Goal: Information Seeking & Learning: Learn about a topic

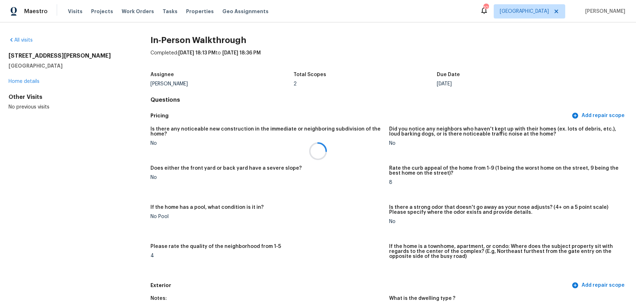
click at [195, 13] on div at bounding box center [318, 151] width 636 height 302
click at [188, 11] on span "Properties" at bounding box center [200, 11] width 28 height 7
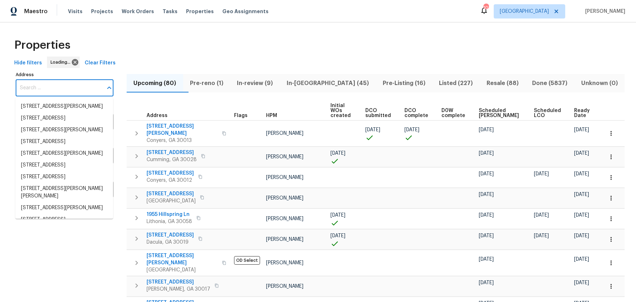
click at [42, 88] on input "Address" at bounding box center [59, 88] width 87 height 17
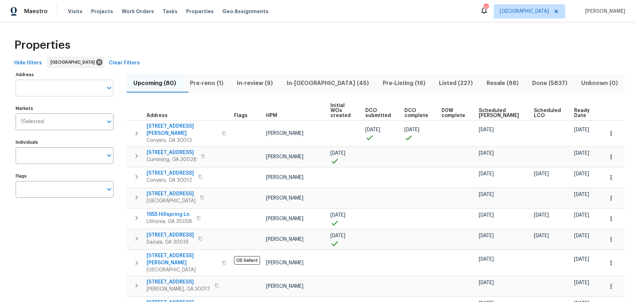
click at [47, 89] on input "Address" at bounding box center [59, 88] width 87 height 17
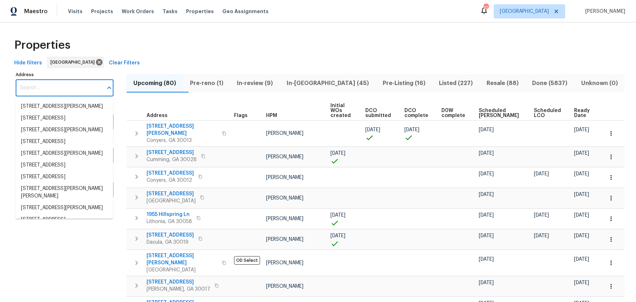
paste input "[STREET_ADDRESS]"
type input "[STREET_ADDRESS]"
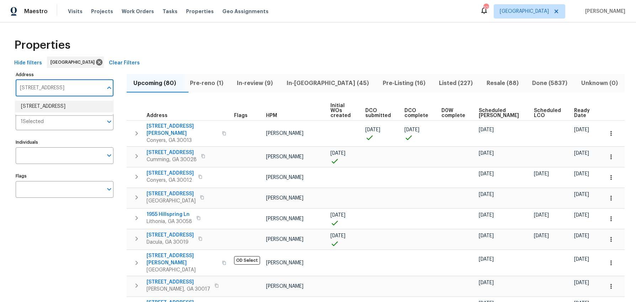
click at [49, 105] on li "[STREET_ADDRESS]" at bounding box center [64, 107] width 98 height 12
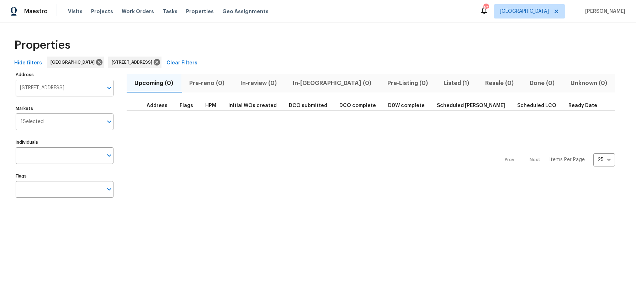
click at [440, 84] on span "Listed (1)" at bounding box center [456, 83] width 33 height 10
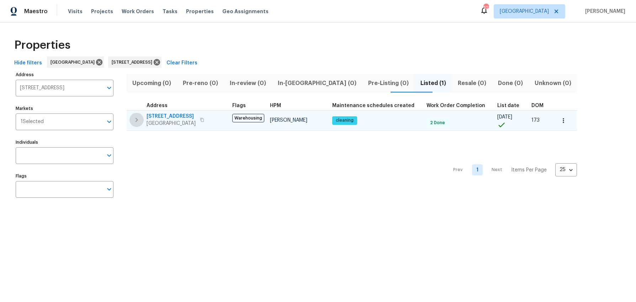
click at [133, 121] on icon "button" at bounding box center [136, 120] width 9 height 9
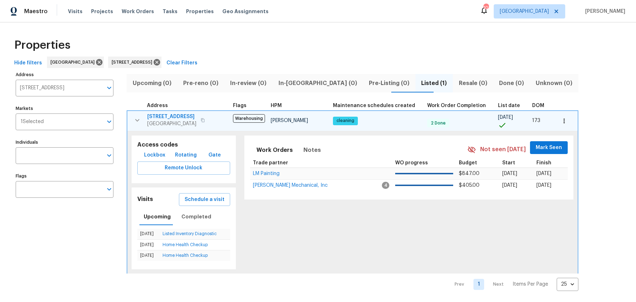
scroll to position [0, 0]
click at [170, 116] on span "[STREET_ADDRESS]" at bounding box center [171, 116] width 49 height 7
click at [561, 121] on icon "button" at bounding box center [564, 120] width 7 height 7
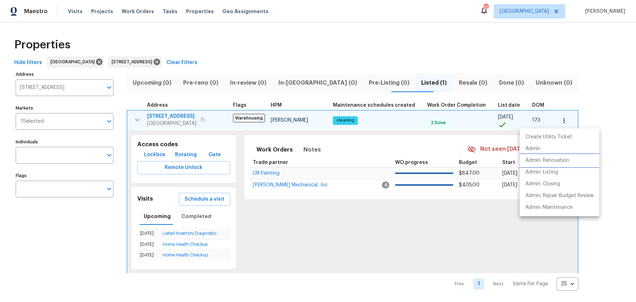
click at [548, 162] on p "Admin: Renovation" at bounding box center [548, 160] width 44 height 7
click at [65, 87] on div at bounding box center [318, 151] width 636 height 302
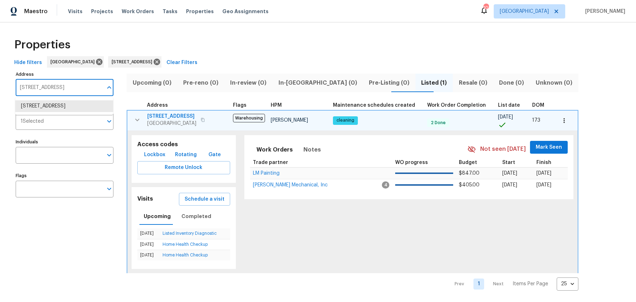
click at [65, 87] on input "1250 Parkwood Cir SE Unit 2309 Atlanta GA 30339" at bounding box center [59, 87] width 87 height 17
paste input "36 Victor Cir NW Atlanta, GA 30314"
type input "136 Victor Cir NW Atlanta, GA 30314"
click at [78, 109] on li "136 Victor Cir NW Atlanta GA 30314" at bounding box center [64, 106] width 98 height 12
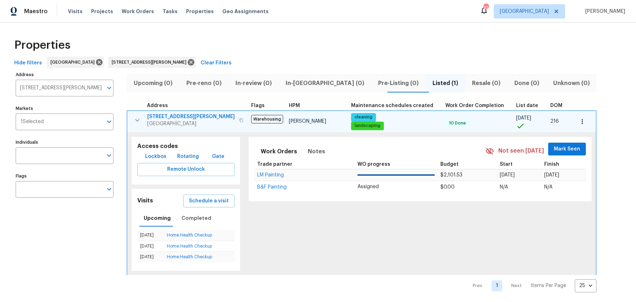
click at [575, 125] on button "button" at bounding box center [583, 122] width 16 height 16
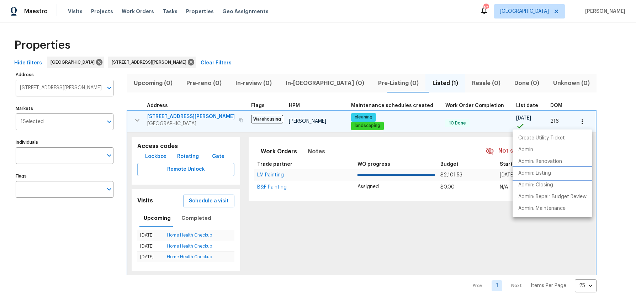
click at [538, 176] on p "Admin: Listing" at bounding box center [534, 173] width 33 height 7
click at [175, 117] on div at bounding box center [318, 151] width 636 height 302
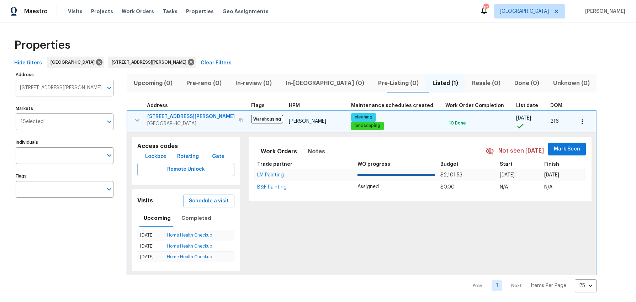
click at [176, 117] on span "136 Victor Cir NW" at bounding box center [191, 116] width 88 height 7
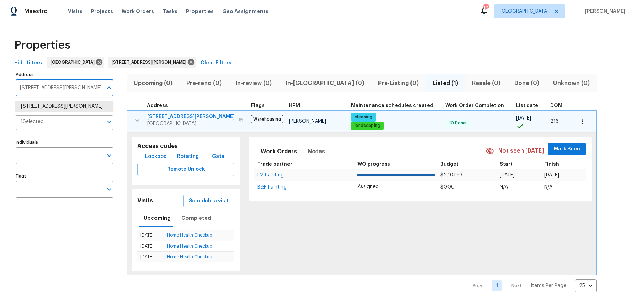
click at [59, 85] on input "136 Victor Cir NW Atlanta GA 30314" at bounding box center [59, 88] width 87 height 17
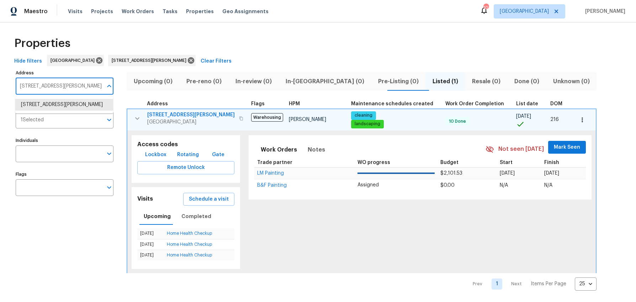
paste input "56 Page Pl Canton, GA 301"
drag, startPoint x: 91, startPoint y: 86, endPoint x: 65, endPoint y: 85, distance: 26.4
click at [65, 85] on input "156 Page Pl Canton, GA 30114" at bounding box center [59, 86] width 87 height 17
type input "156 Page Pl Canton"
click at [53, 104] on li "156 Page Pl Canton GA 30114" at bounding box center [64, 105] width 98 height 12
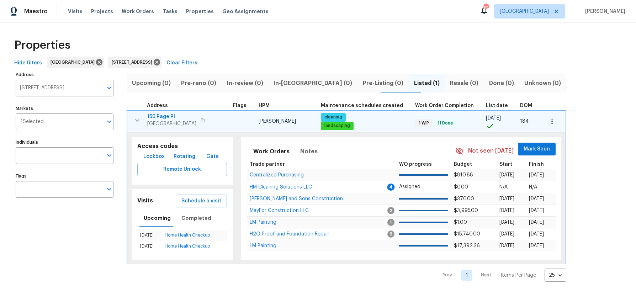
click at [169, 117] on span "156 Page Pl" at bounding box center [171, 116] width 49 height 7
click at [549, 119] on icon "button" at bounding box center [552, 121] width 7 height 7
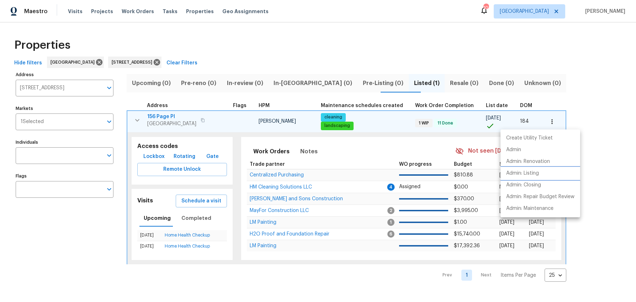
click at [525, 175] on p "Admin: Listing" at bounding box center [522, 173] width 33 height 7
click at [60, 86] on div at bounding box center [318, 151] width 636 height 302
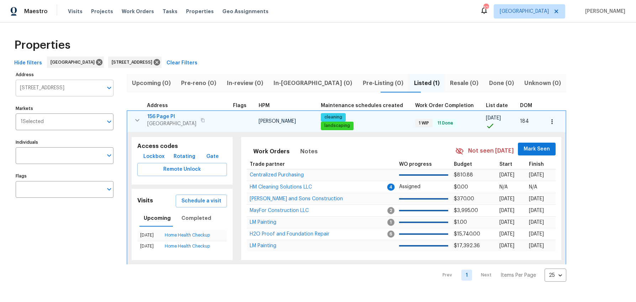
click at [60, 86] on input "156 Page Pl Canton GA 30114" at bounding box center [59, 88] width 87 height 17
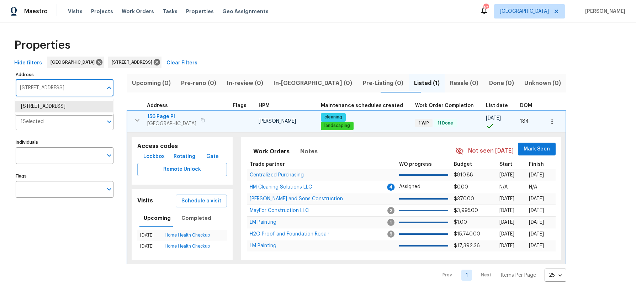
paste input "212 Riverstone Commons Cir Canton,"
type input "212 Riverstone Commons Cir Canton, GA 30114"
click at [58, 108] on li "212 Riverstone Commons Cir Canton GA 30114" at bounding box center [64, 107] width 98 height 12
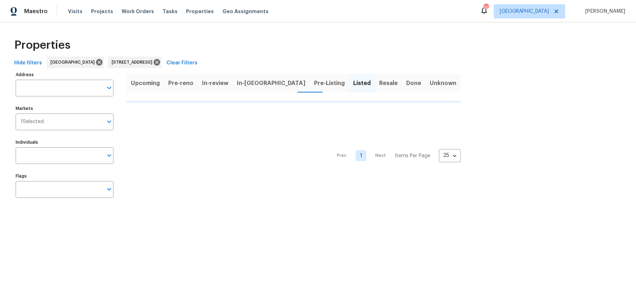
type input "212 Riverstone Commons Cir Canton GA 30114"
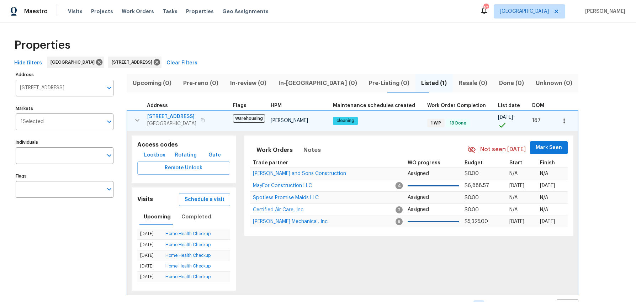
click at [177, 117] on span "[STREET_ADDRESS]" at bounding box center [171, 116] width 49 height 7
click at [564, 121] on icon "button" at bounding box center [564, 120] width 1 height 5
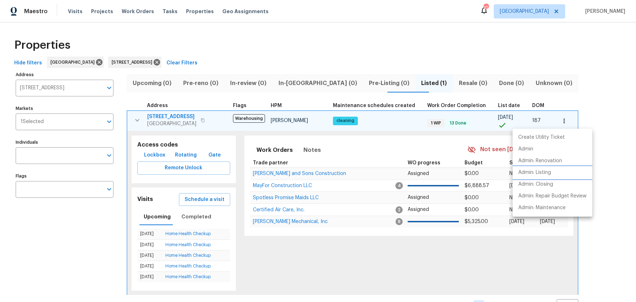
click at [529, 175] on p "Admin: Listing" at bounding box center [534, 172] width 33 height 7
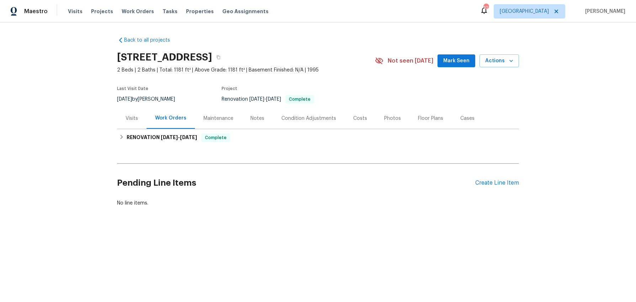
click at [132, 116] on div "Visits" at bounding box center [132, 118] width 12 height 7
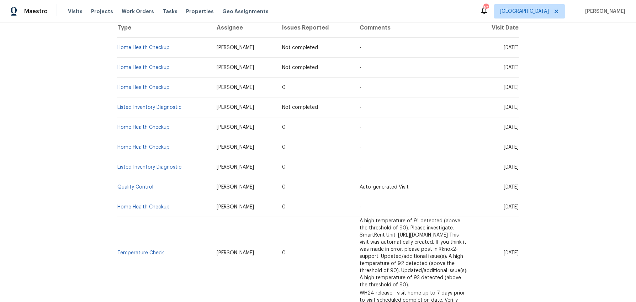
scroll to position [161, 0]
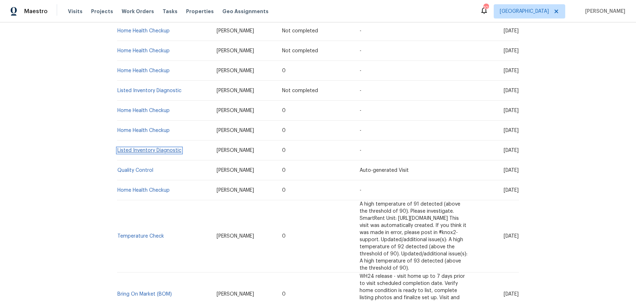
click at [159, 151] on link "Listed Inventory Diagnostic" at bounding box center [149, 150] width 64 height 5
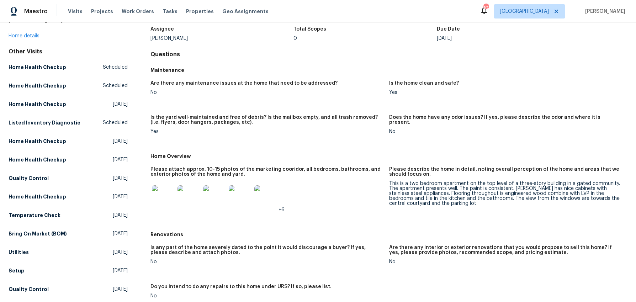
scroll to position [44, 0]
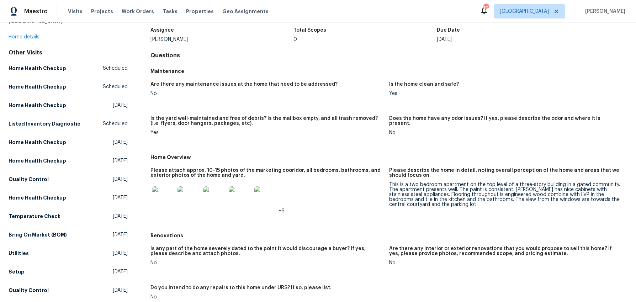
click at [169, 200] on img at bounding box center [163, 197] width 23 height 23
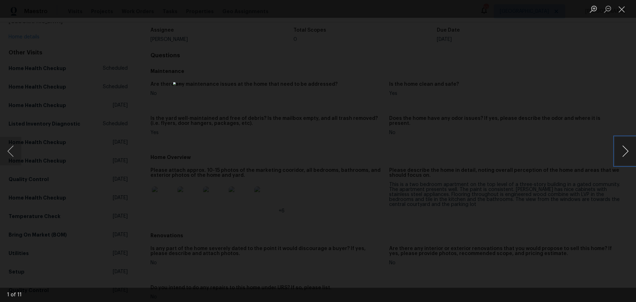
click at [621, 159] on button "Next image" at bounding box center [625, 151] width 21 height 28
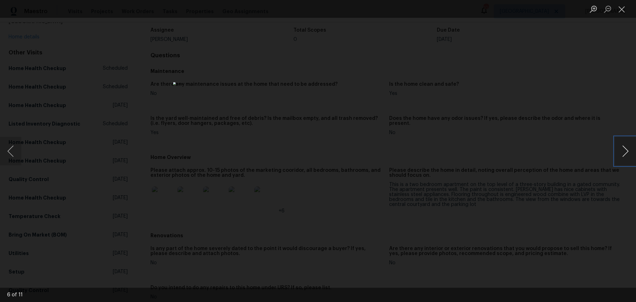
click at [621, 159] on button "Next image" at bounding box center [625, 151] width 21 height 28
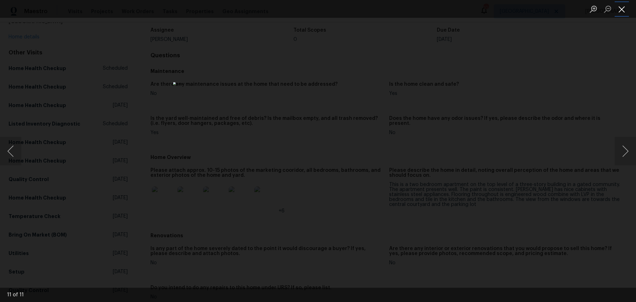
click at [622, 12] on button "Close lightbox" at bounding box center [622, 9] width 14 height 12
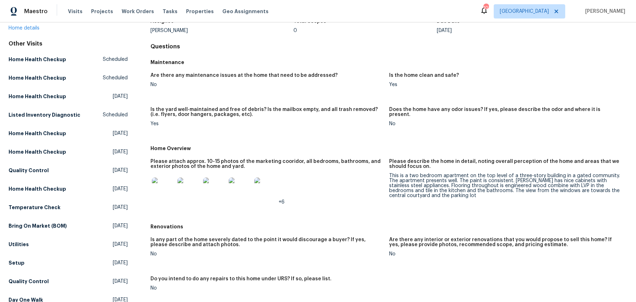
scroll to position [56, 0]
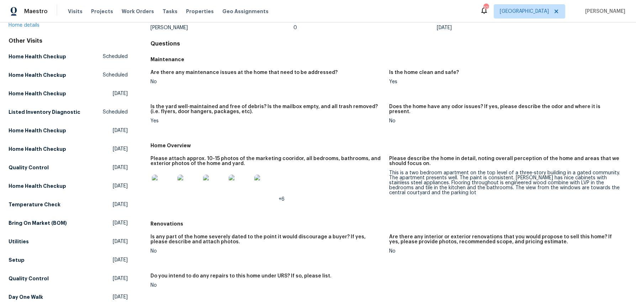
click at [393, 189] on div "This is a two bedroom apartment on the top level of a three-story building in a…" at bounding box center [505, 182] width 233 height 25
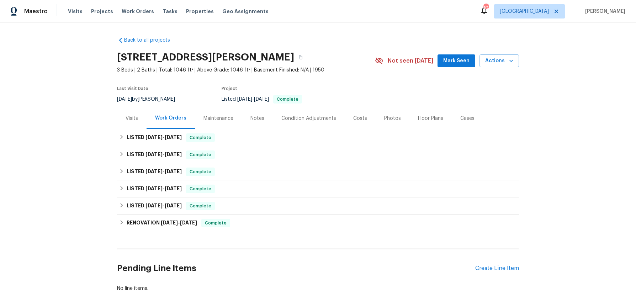
click at [132, 118] on div "Visits" at bounding box center [132, 118] width 12 height 7
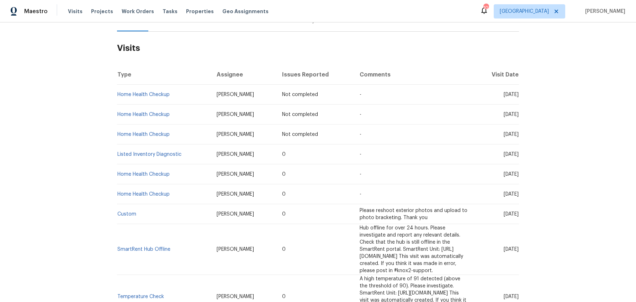
scroll to position [102, 0]
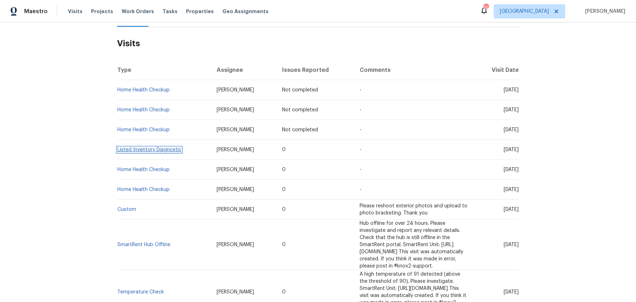
click at [148, 151] on link "Listed Inventory Diagnostic" at bounding box center [149, 149] width 64 height 5
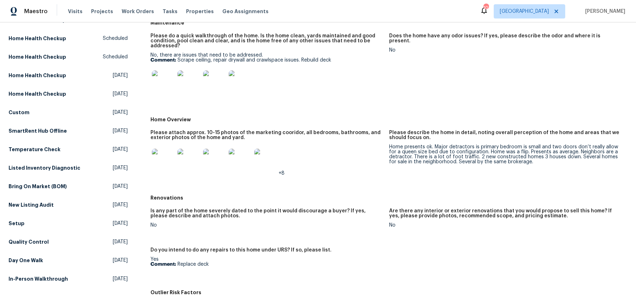
scroll to position [95, 0]
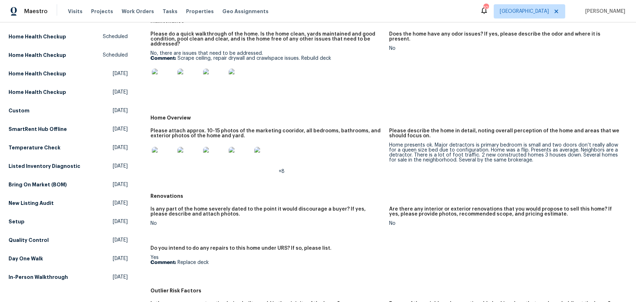
click at [445, 152] on div "Home presents ok. Major detractors is primary bedroom is small and two doors do…" at bounding box center [505, 153] width 233 height 20
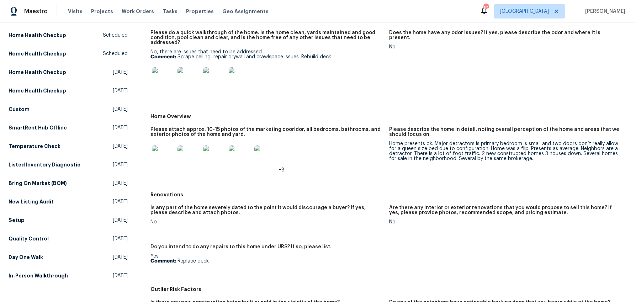
scroll to position [96, 0]
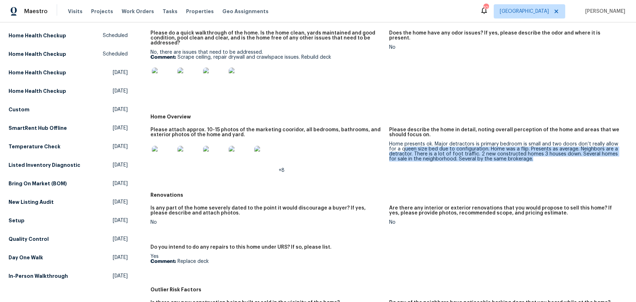
drag, startPoint x: 533, startPoint y: 164, endPoint x: 396, endPoint y: 147, distance: 138.4
click at [396, 147] on figure "Please describe the home in detail, noting overall perception of the home and a…" at bounding box center [508, 155] width 238 height 57
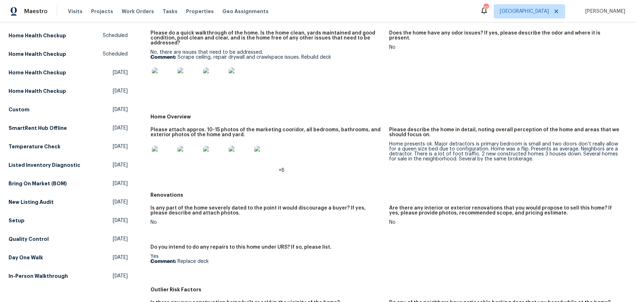
click at [398, 145] on div "Home presents ok. Major detractors is primary bedroom is small and two doors do…" at bounding box center [505, 152] width 233 height 20
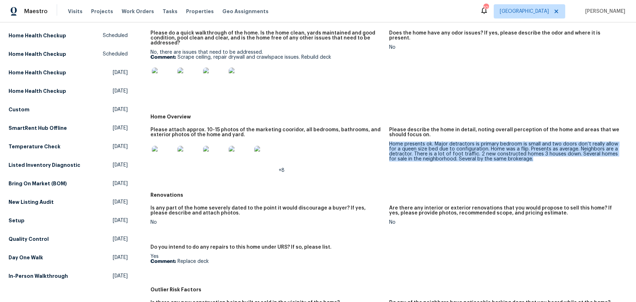
drag, startPoint x: 402, startPoint y: 146, endPoint x: 532, endPoint y: 160, distance: 131.0
click at [532, 160] on div "Home presents ok. Major detractors is primary bedroom is small and two doors do…" at bounding box center [505, 152] width 233 height 20
copy div "Home presents ok. Major detractors is primary bedroom is small and two doors do…"
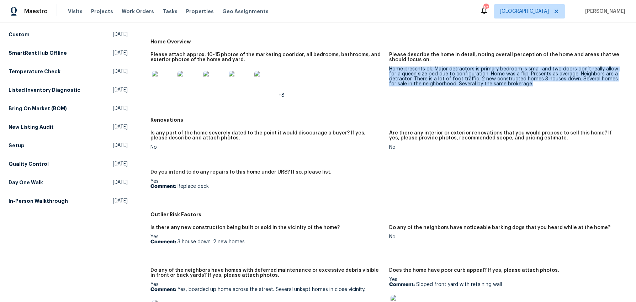
scroll to position [170, 0]
click at [168, 88] on img at bounding box center [163, 83] width 23 height 23
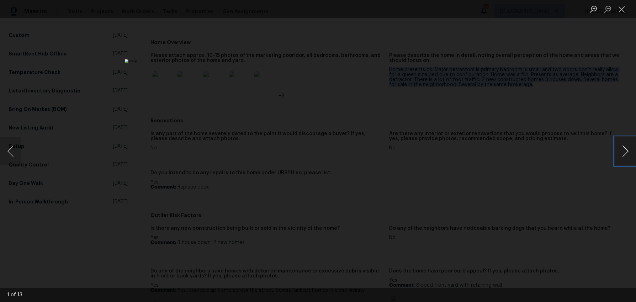
click at [624, 154] on button "Next image" at bounding box center [625, 151] width 21 height 28
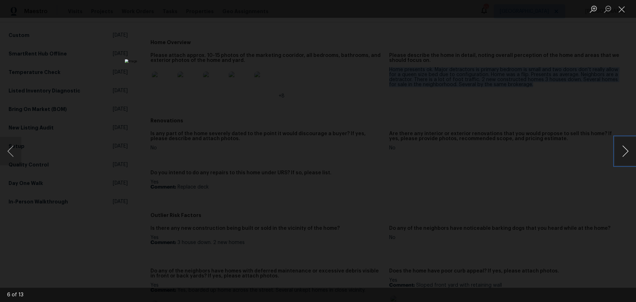
click at [624, 154] on button "Next image" at bounding box center [625, 151] width 21 height 28
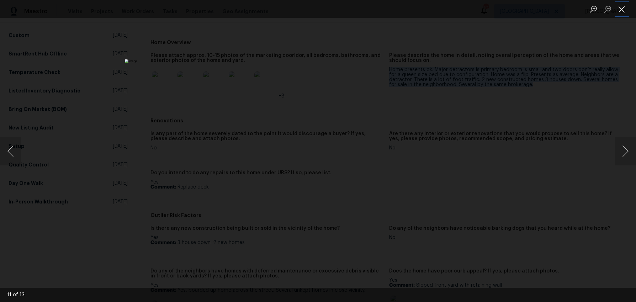
click at [626, 10] on button "Close lightbox" at bounding box center [622, 9] width 14 height 12
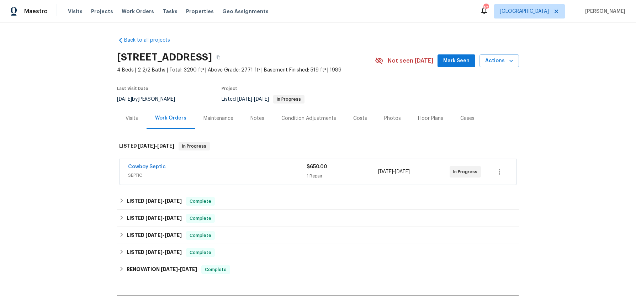
click at [136, 117] on div "Visits" at bounding box center [132, 118] width 12 height 7
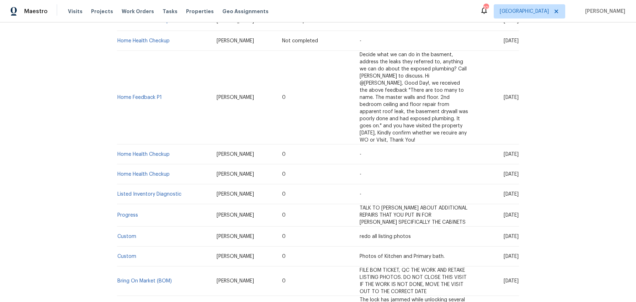
scroll to position [171, 0]
click at [156, 192] on link "Listed Inventory Diagnostic" at bounding box center [149, 194] width 64 height 5
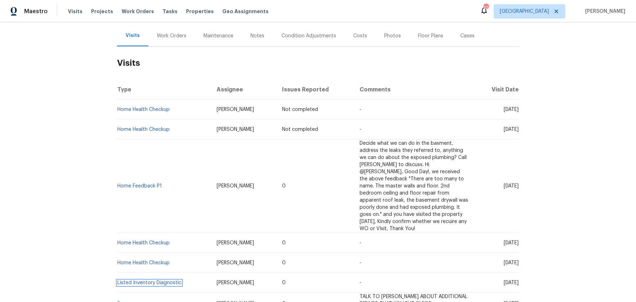
scroll to position [83, 0]
click at [128, 33] on div "Visits" at bounding box center [133, 35] width 14 height 7
click at [176, 38] on div "Work Orders" at bounding box center [172, 35] width 30 height 7
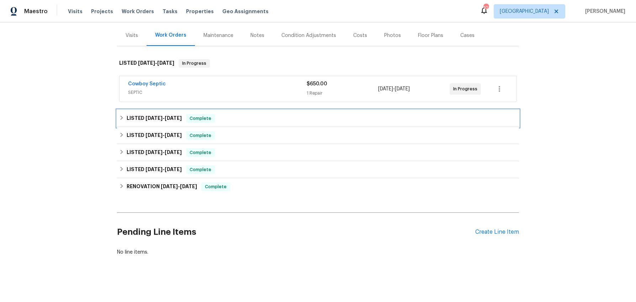
click at [121, 119] on icon at bounding box center [122, 118] width 2 height 4
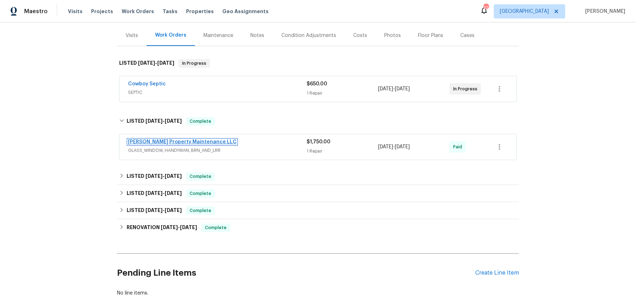
click at [165, 141] on link "Glen Property Maintenance LLC" at bounding box center [182, 141] width 109 height 5
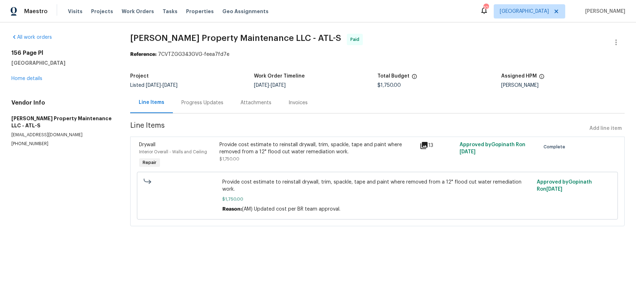
click at [427, 146] on icon at bounding box center [424, 145] width 7 height 7
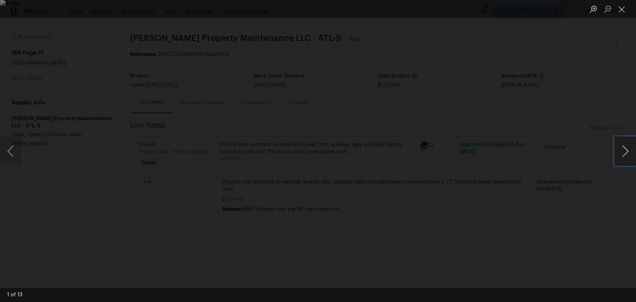
click at [618, 151] on button "Next image" at bounding box center [625, 151] width 21 height 28
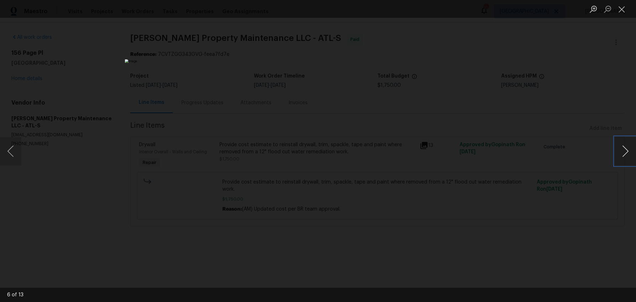
click at [618, 151] on button "Next image" at bounding box center [625, 151] width 21 height 28
drag, startPoint x: 619, startPoint y: 9, endPoint x: 603, endPoint y: 35, distance: 29.8
click at [619, 9] on button "Close lightbox" at bounding box center [622, 9] width 14 height 12
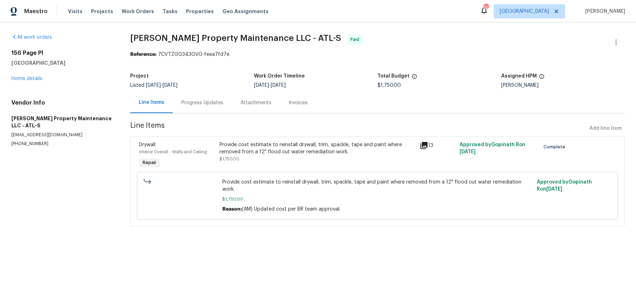
click at [427, 145] on icon at bounding box center [424, 145] width 7 height 7
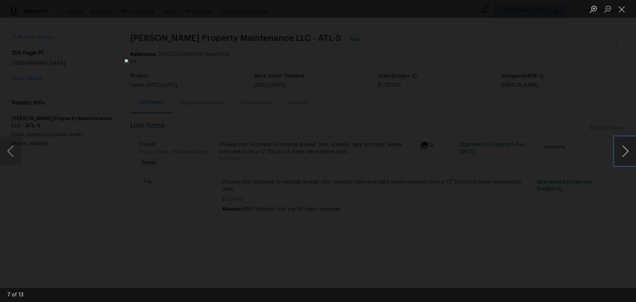
click at [628, 155] on button "Next image" at bounding box center [625, 151] width 21 height 28
click at [625, 155] on button "Next image" at bounding box center [625, 151] width 21 height 28
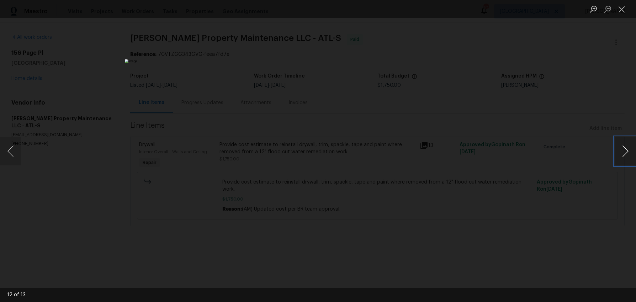
click at [625, 155] on button "Next image" at bounding box center [625, 151] width 21 height 28
click at [618, 10] on button "Close lightbox" at bounding box center [622, 9] width 14 height 12
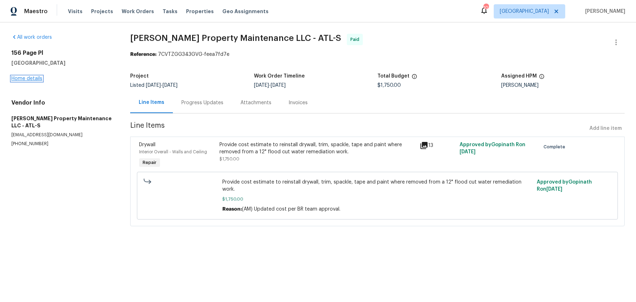
click at [19, 79] on link "Home details" at bounding box center [26, 78] width 31 height 5
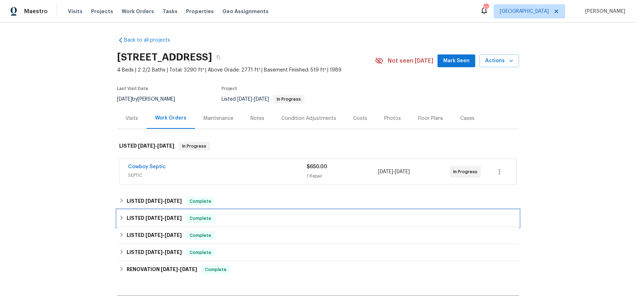
click at [123, 220] on icon at bounding box center [121, 217] width 5 height 5
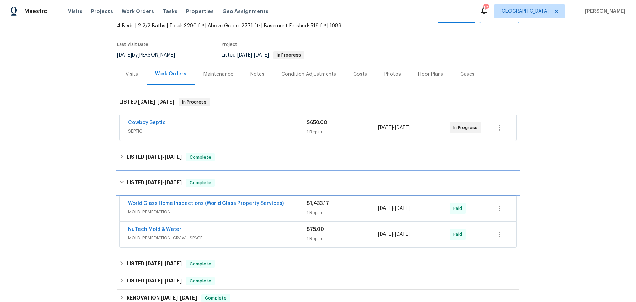
scroll to position [46, 0]
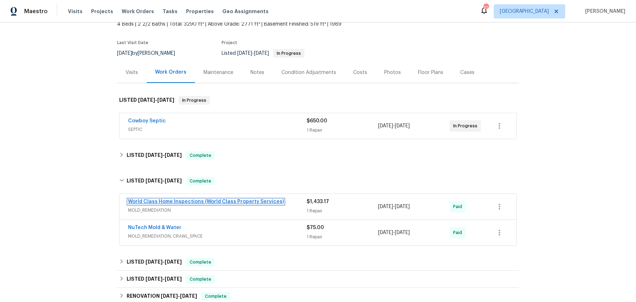
click at [201, 203] on link "World Class Home Inspections (World Class Property Services)" at bounding box center [206, 201] width 156 height 5
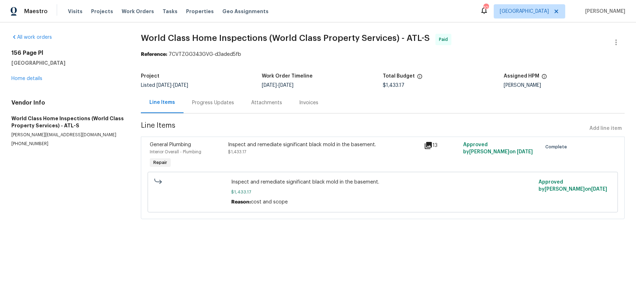
click at [430, 147] on icon at bounding box center [428, 145] width 7 height 7
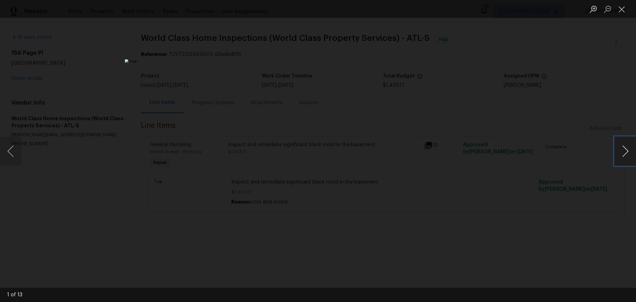
click at [620, 150] on button "Next image" at bounding box center [625, 151] width 21 height 28
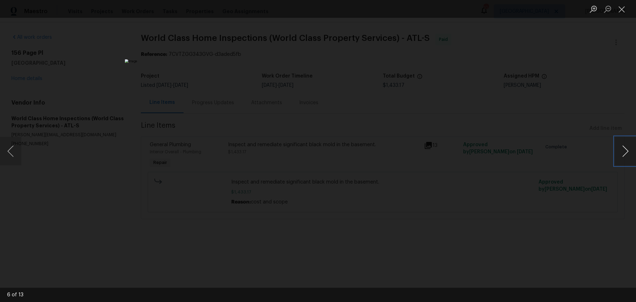
click at [620, 150] on button "Next image" at bounding box center [625, 151] width 21 height 28
click at [624, 152] on button "Next image" at bounding box center [625, 151] width 21 height 28
click at [619, 153] on button "Next image" at bounding box center [625, 151] width 21 height 28
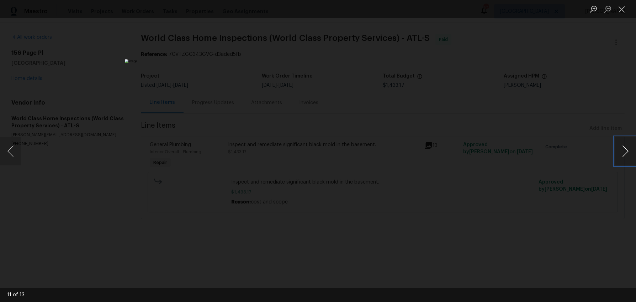
click at [620, 143] on button "Next image" at bounding box center [625, 151] width 21 height 28
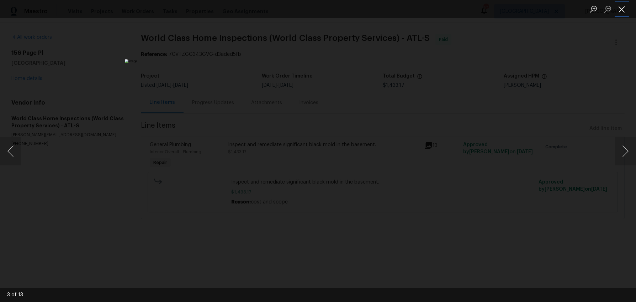
click at [623, 9] on button "Close lightbox" at bounding box center [622, 9] width 14 height 12
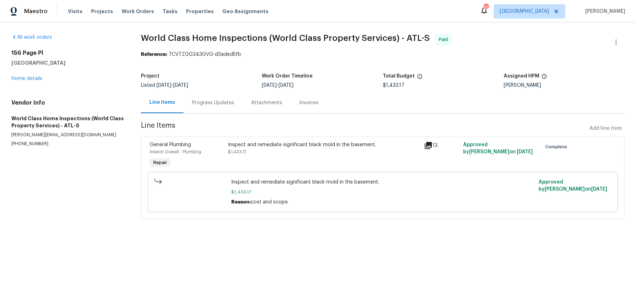
click at [208, 104] on div "Progress Updates" at bounding box center [213, 102] width 42 height 7
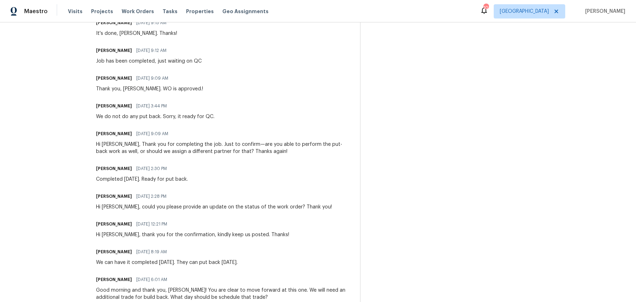
scroll to position [233, 0]
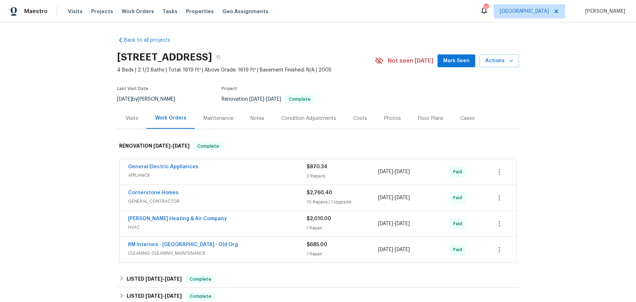
click at [129, 117] on div "Visits" at bounding box center [132, 118] width 12 height 7
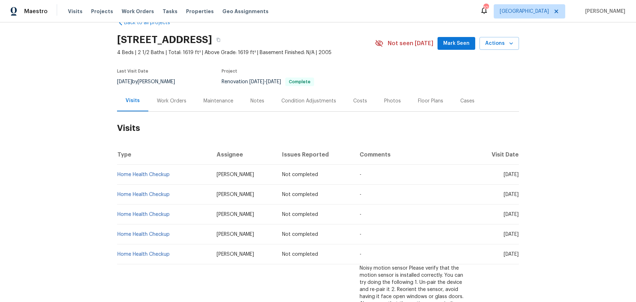
scroll to position [17, 0]
click at [385, 102] on div "Photos" at bounding box center [392, 101] width 17 height 7
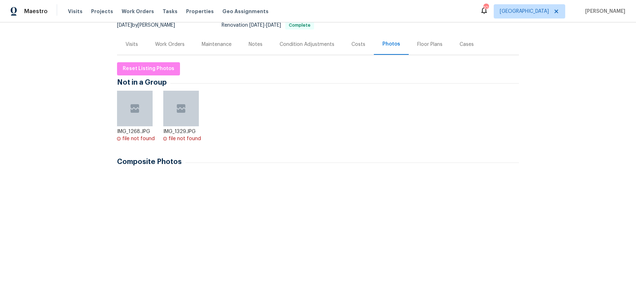
scroll to position [75, 0]
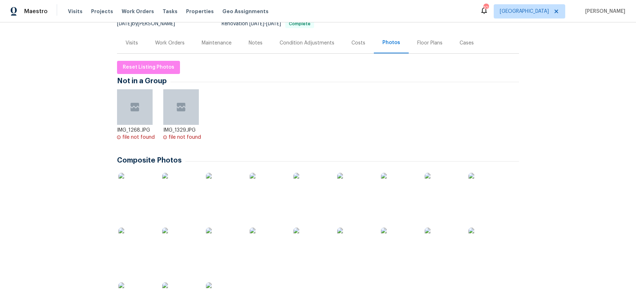
click at [136, 200] on img at bounding box center [136, 191] width 36 height 36
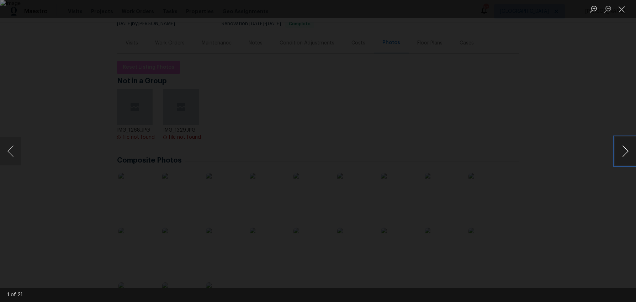
click at [620, 151] on button "Next image" at bounding box center [625, 151] width 21 height 28
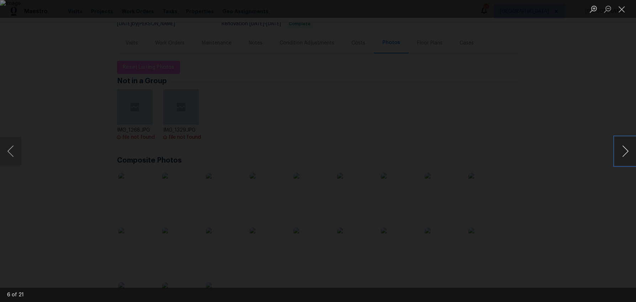
click at [620, 151] on button "Next image" at bounding box center [625, 151] width 21 height 28
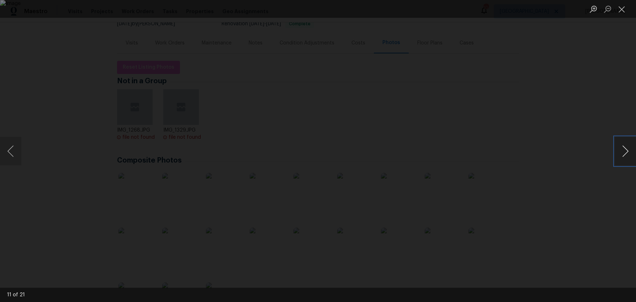
click at [620, 151] on button "Next image" at bounding box center [625, 151] width 21 height 28
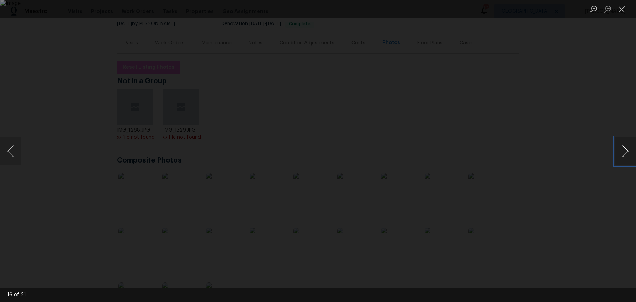
click at [620, 151] on button "Next image" at bounding box center [625, 151] width 21 height 28
click at [619, 13] on button "Close lightbox" at bounding box center [622, 9] width 14 height 12
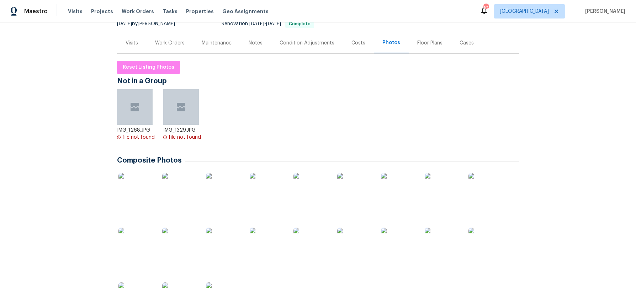
click at [129, 42] on div "Visits" at bounding box center [132, 42] width 12 height 7
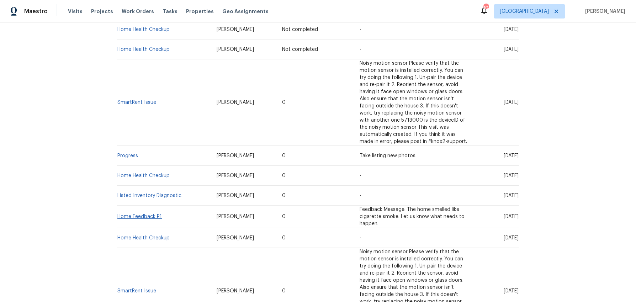
scroll to position [223, 0]
click at [141, 217] on link "Home Feedback P1" at bounding box center [139, 215] width 44 height 5
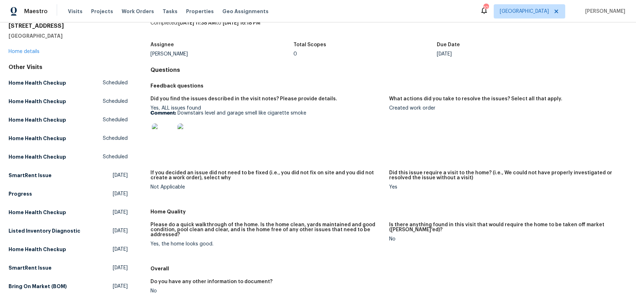
scroll to position [44, 0]
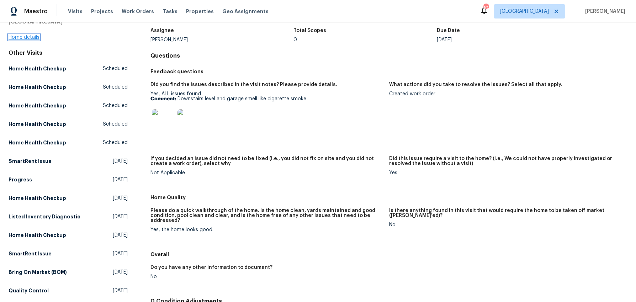
click at [27, 36] on link "Home details" at bounding box center [24, 37] width 31 height 5
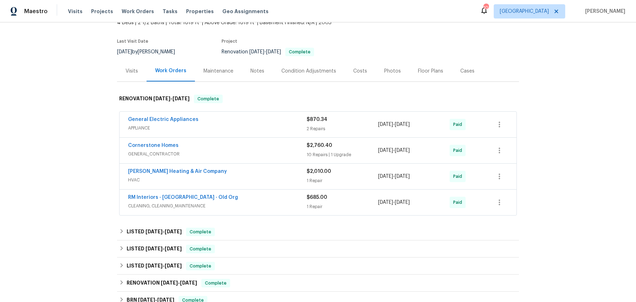
scroll to position [36, 0]
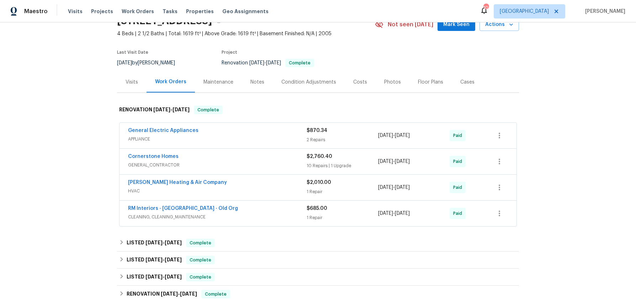
click at [151, 217] on span "CLEANING, CLEANING_MAINTENANCE" at bounding box center [217, 216] width 179 height 7
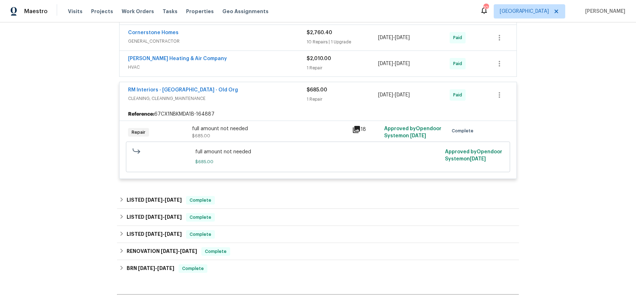
scroll to position [162, 0]
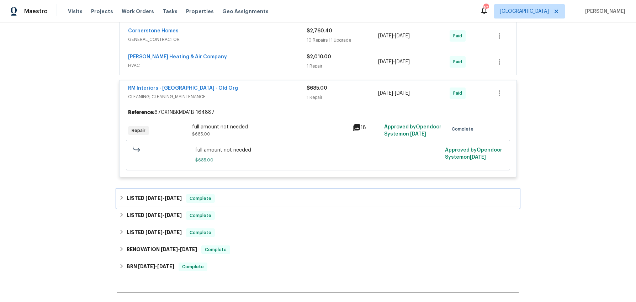
click at [121, 198] on icon at bounding box center [121, 197] width 5 height 5
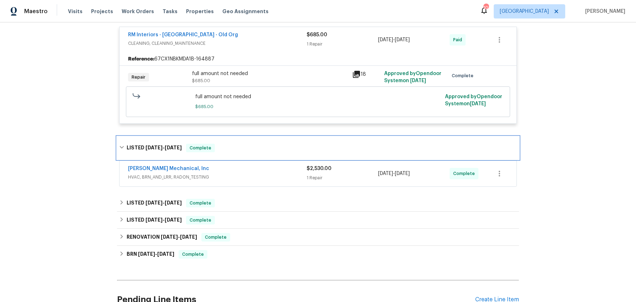
scroll to position [216, 0]
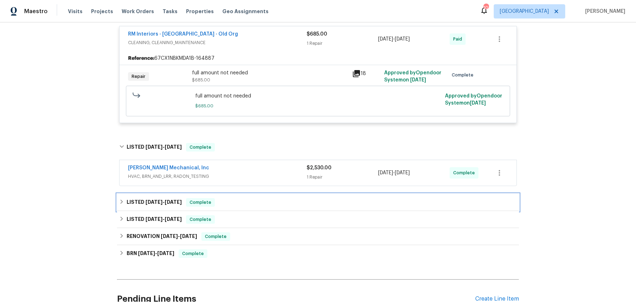
click at [121, 202] on icon at bounding box center [121, 201] width 5 height 5
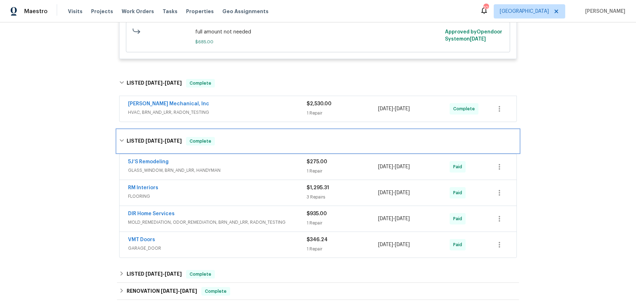
scroll to position [281, 0]
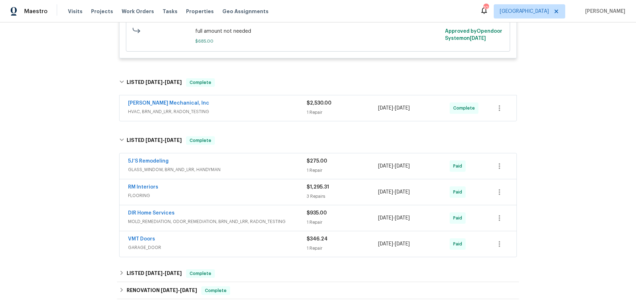
click at [183, 199] on span "FLOORING" at bounding box center [217, 195] width 179 height 7
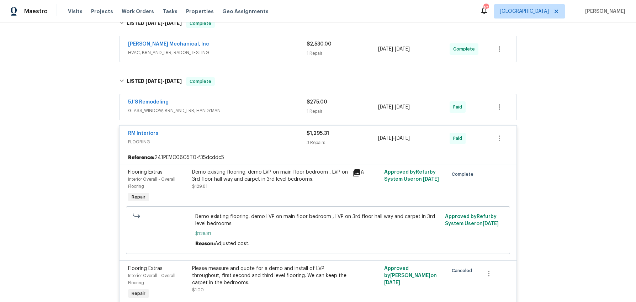
scroll to position [348, 0]
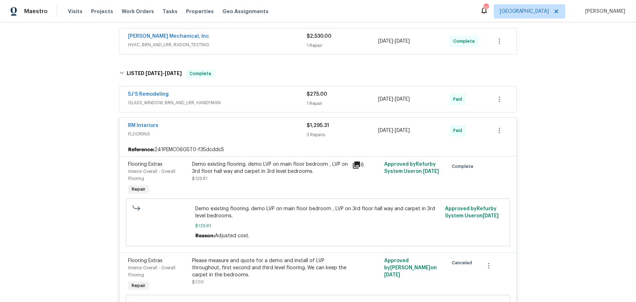
click at [355, 163] on icon at bounding box center [356, 165] width 7 height 7
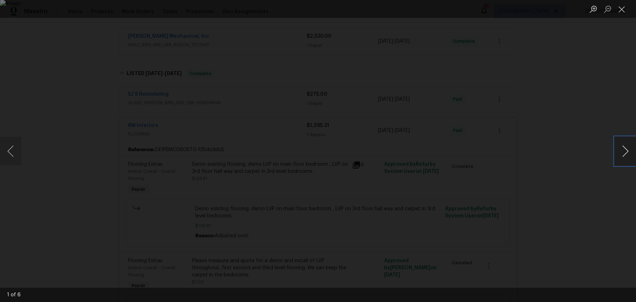
click at [620, 152] on button "Next image" at bounding box center [625, 151] width 21 height 28
click at [619, 153] on button "Next image" at bounding box center [625, 151] width 21 height 28
drag, startPoint x: 624, startPoint y: 12, endPoint x: 619, endPoint y: 15, distance: 5.9
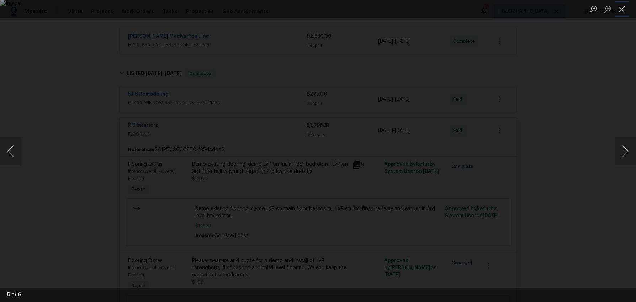
click at [624, 12] on button "Close lightbox" at bounding box center [622, 9] width 14 height 12
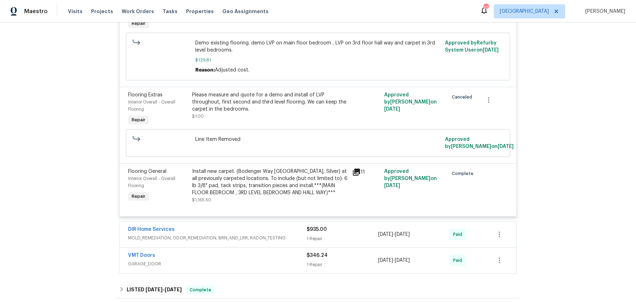
scroll to position [505, 0]
